Goal: Find specific page/section: Find specific page/section

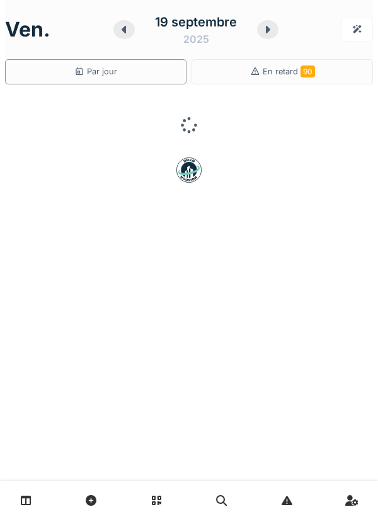
click at [18, 490] on link at bounding box center [26, 501] width 32 height 30
